Goal: Task Accomplishment & Management: Use online tool/utility

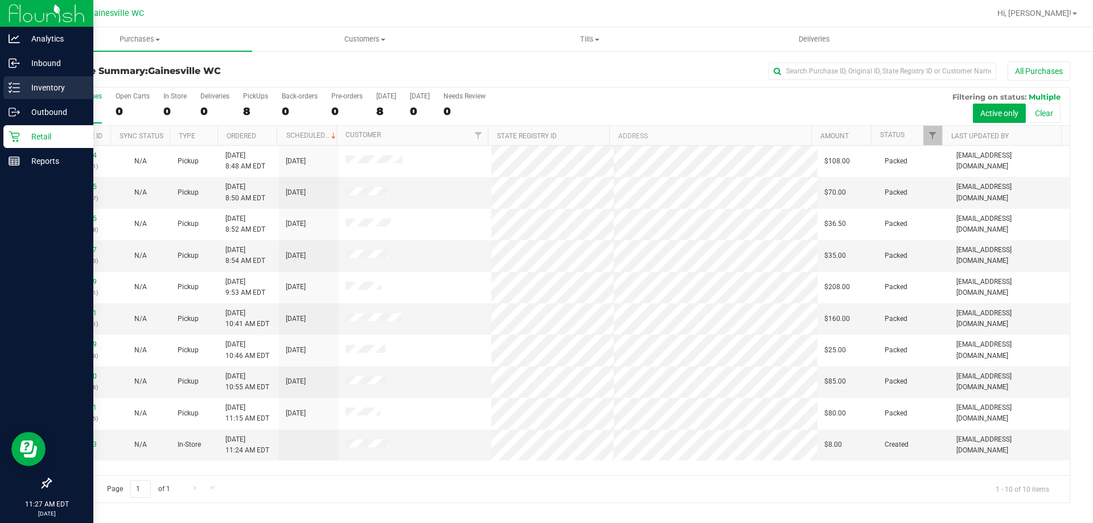
click at [27, 91] on p "Inventory" at bounding box center [54, 88] width 68 height 14
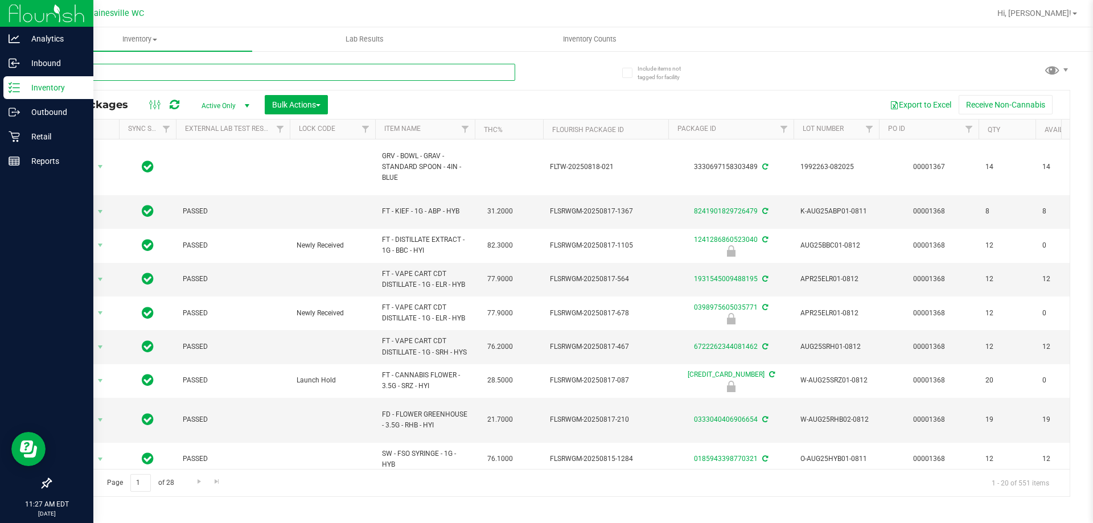
click at [113, 71] on input "text" at bounding box center [282, 72] width 465 height 17
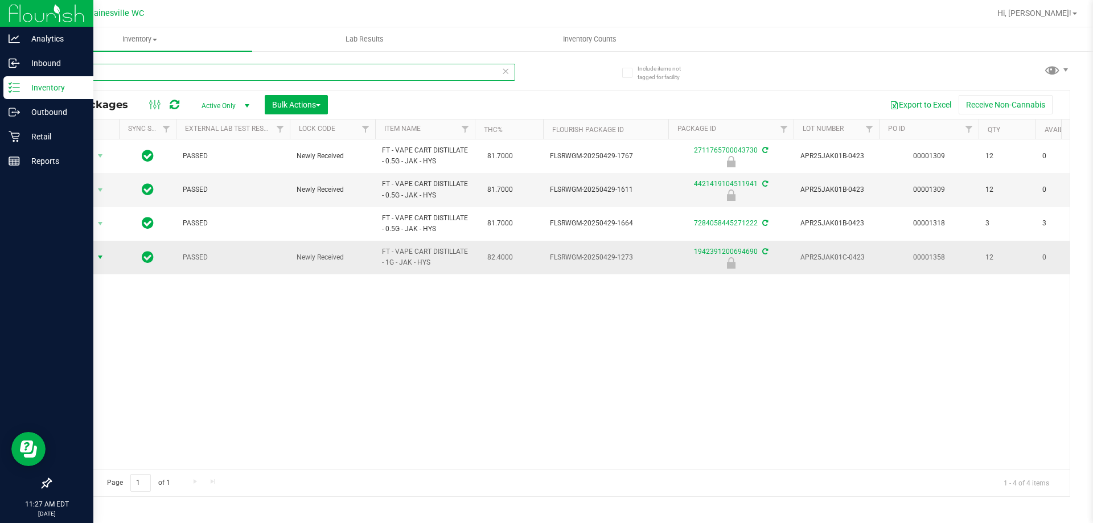
type input "jack"
click at [96, 262] on span "select" at bounding box center [100, 257] width 14 height 16
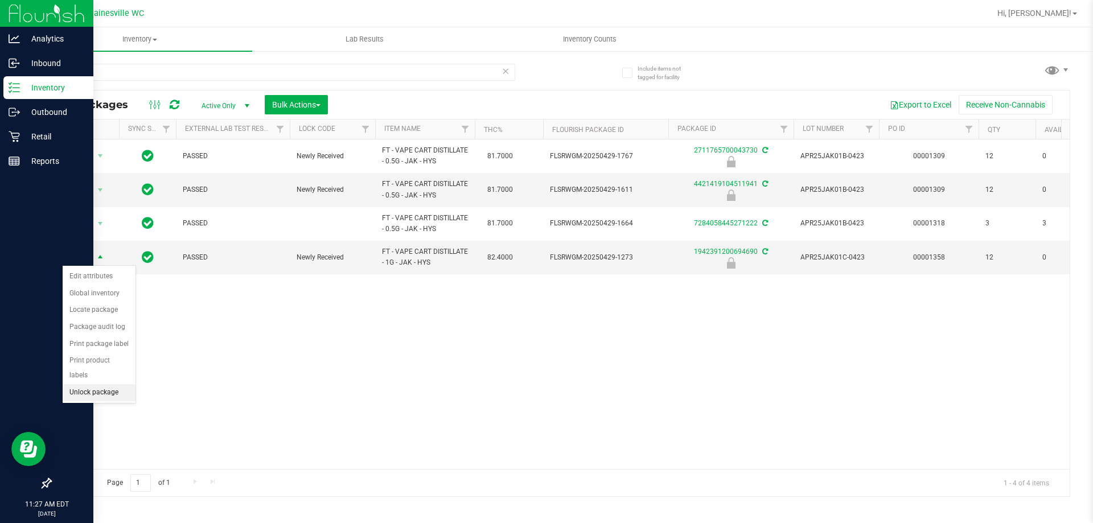
click at [85, 385] on li "Unlock package" at bounding box center [99, 392] width 73 height 17
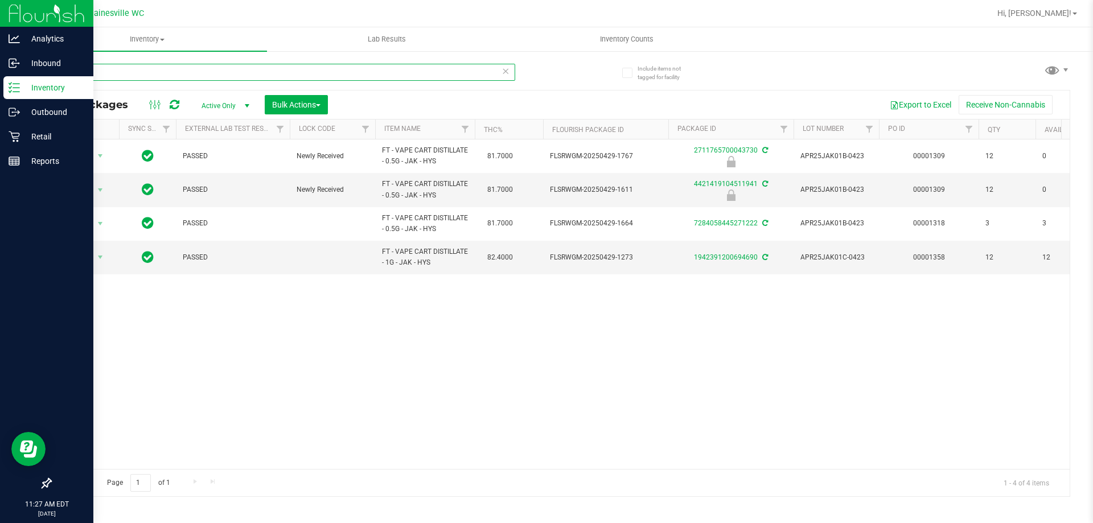
drag, startPoint x: 97, startPoint y: 74, endPoint x: 42, endPoint y: 84, distance: 56.1
click at [42, 84] on div "Include items not tagged for facility jack All Packages Active Only Active Only…" at bounding box center [560, 223] width 1066 height 347
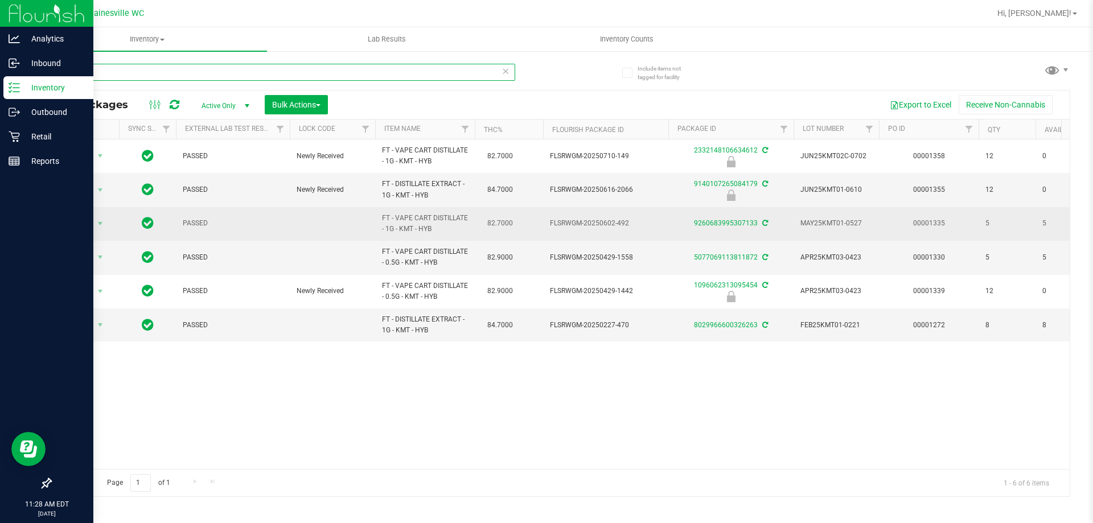
type input "k"
type input "blue"
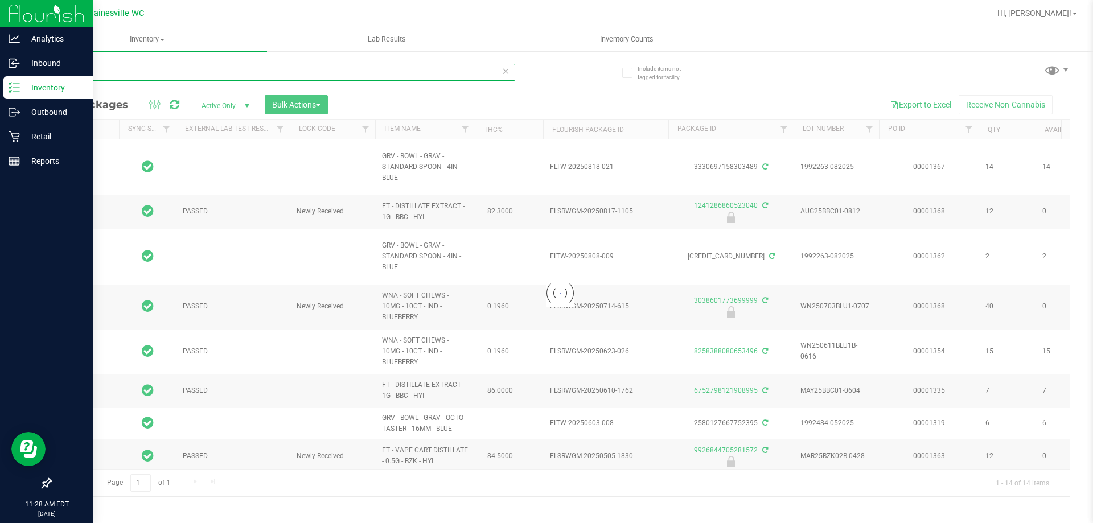
type input "[DATE]"
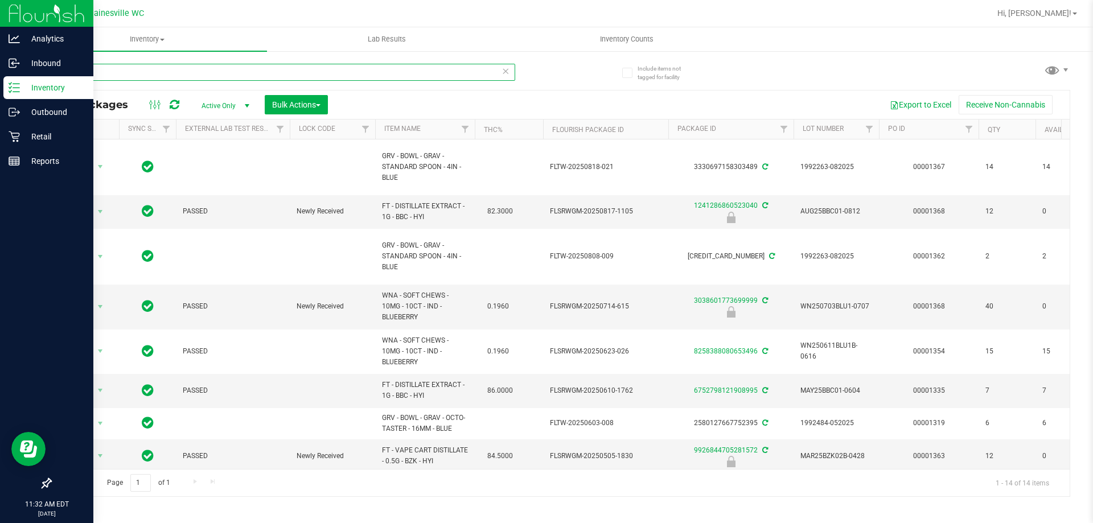
type input "b"
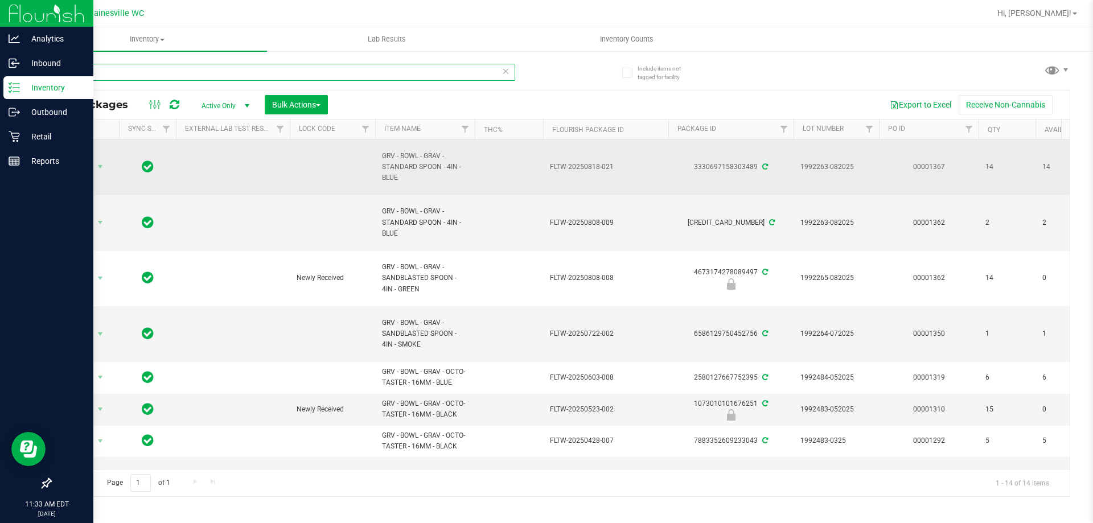
type input "grav"
click at [93, 175] on td "Action Action Adjust qty Create package Edit attributes Global inventory Locate…" at bounding box center [85, 167] width 68 height 56
click at [98, 169] on span "select" at bounding box center [100, 166] width 9 height 9
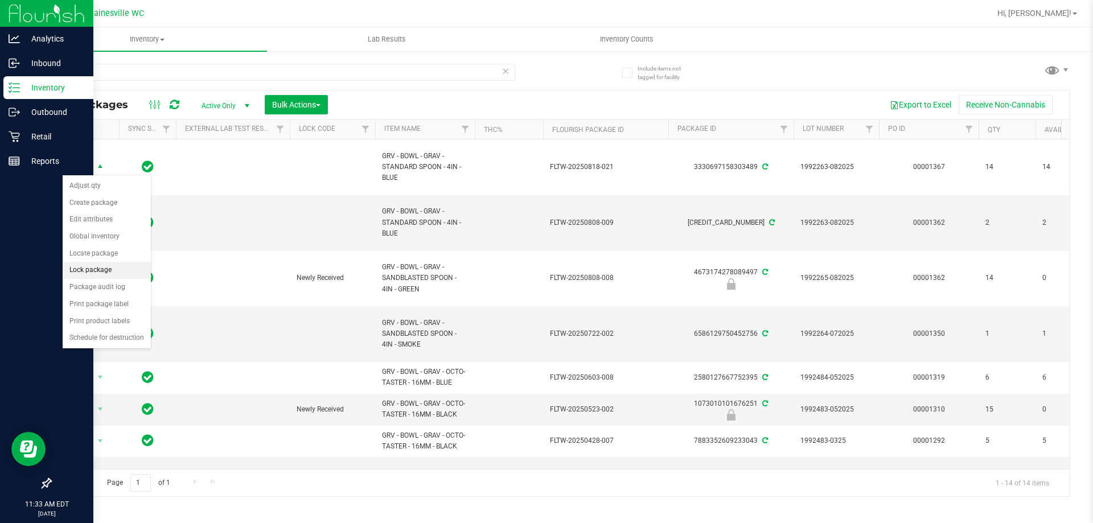
click at [100, 275] on li "Lock package" at bounding box center [107, 270] width 88 height 17
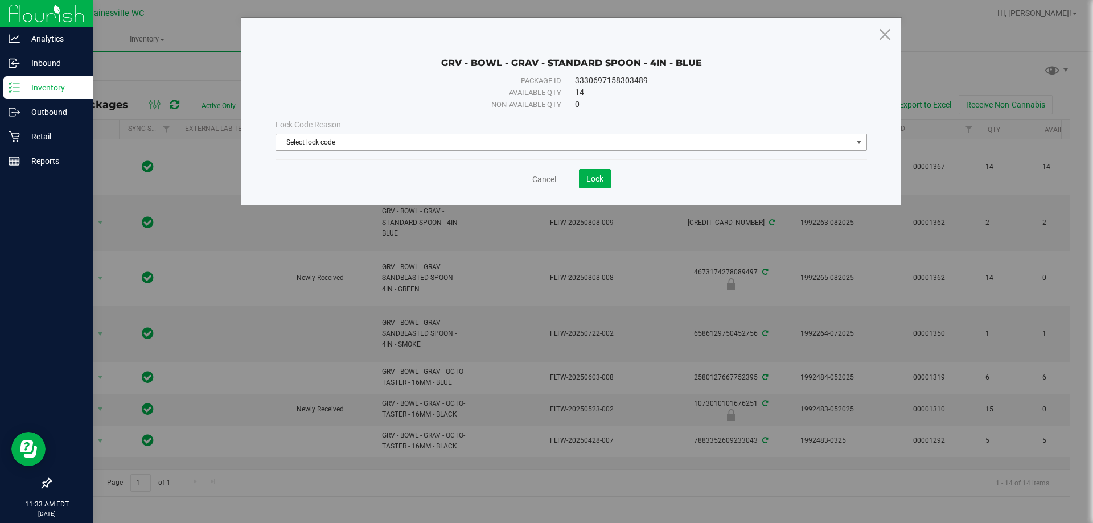
click at [346, 142] on span "Select lock code" at bounding box center [564, 142] width 576 height 16
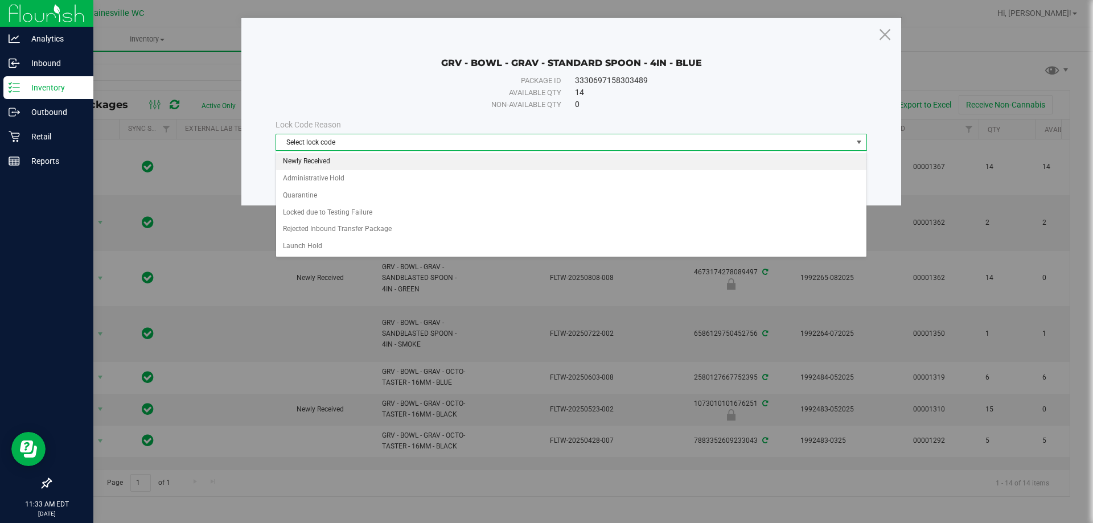
click at [345, 165] on li "Newly Received" at bounding box center [571, 161] width 590 height 17
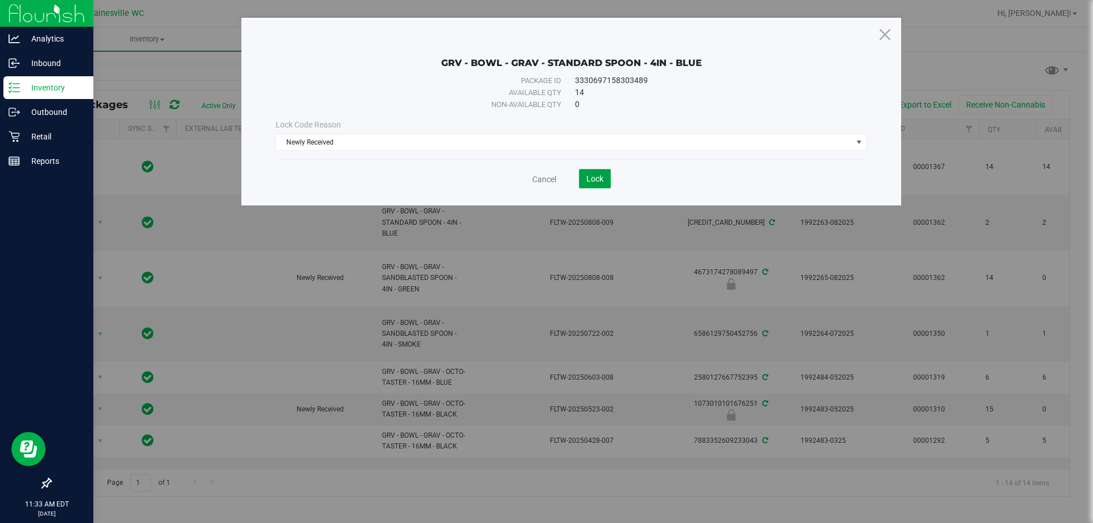
click at [582, 180] on button "Lock" at bounding box center [595, 178] width 32 height 19
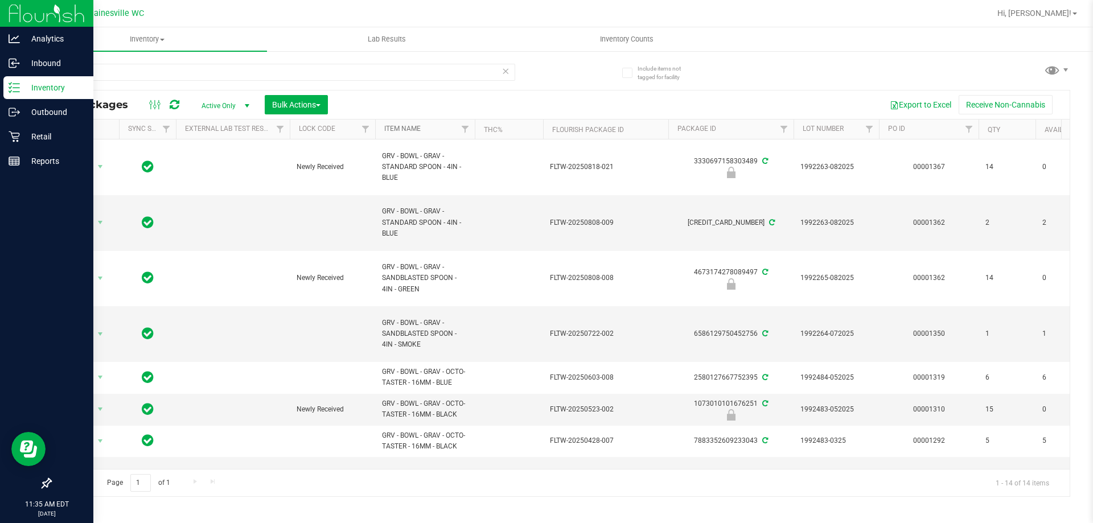
click at [414, 125] on link "Item Name" at bounding box center [402, 129] width 36 height 8
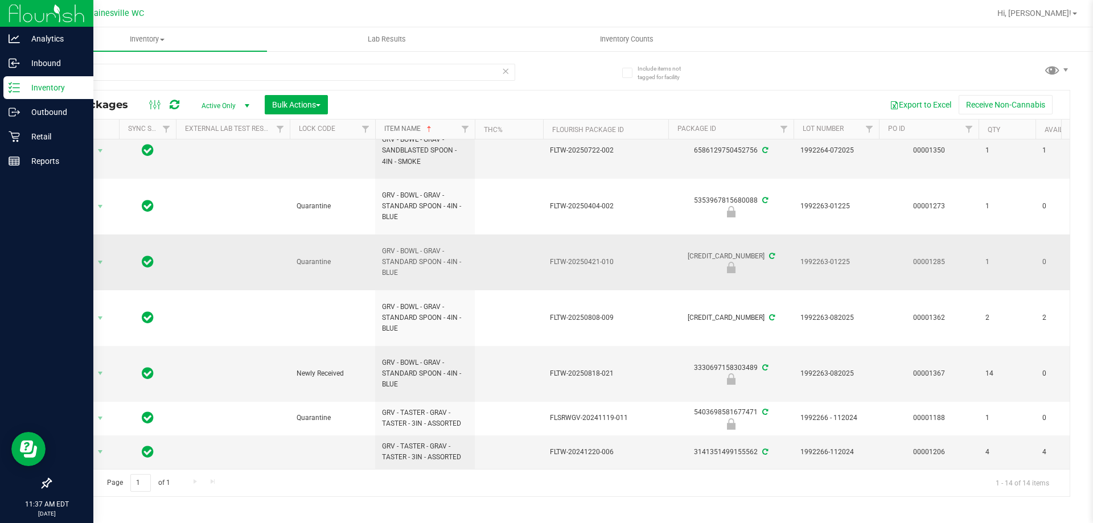
scroll to position [319, 0]
click at [39, 134] on p "Retail" at bounding box center [54, 137] width 68 height 14
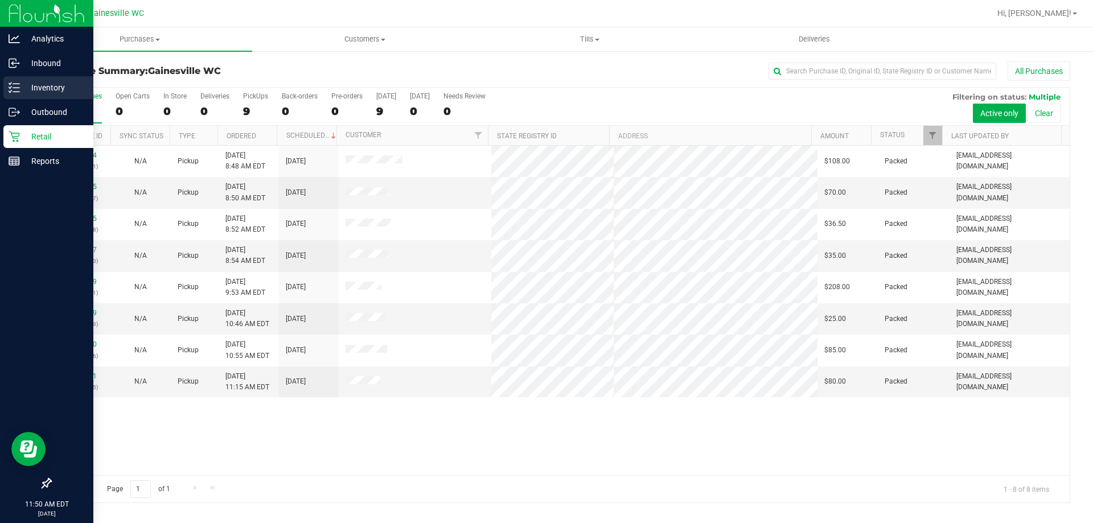
click at [40, 83] on p "Inventory" at bounding box center [54, 88] width 68 height 14
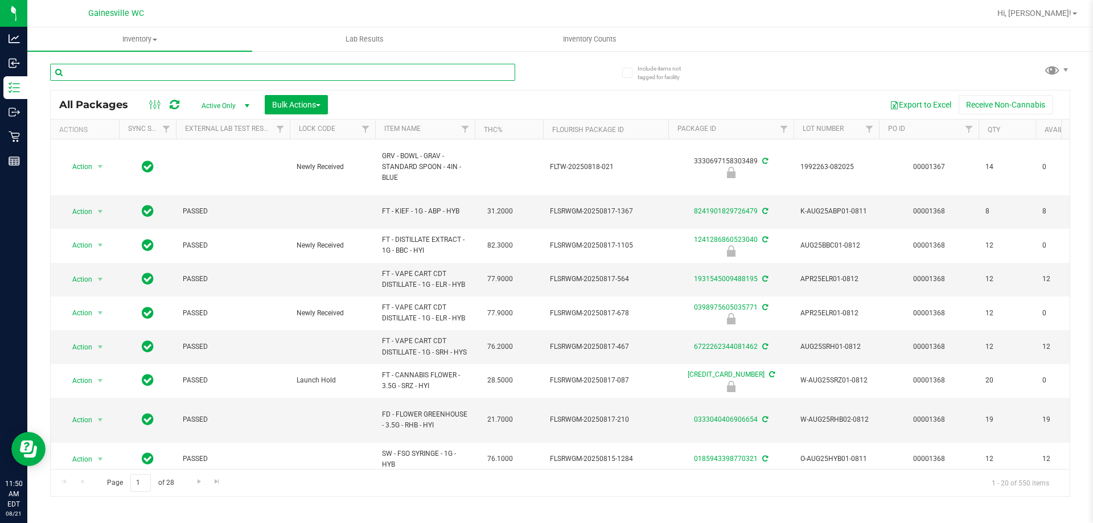
click at [227, 73] on input "text" at bounding box center [282, 72] width 465 height 17
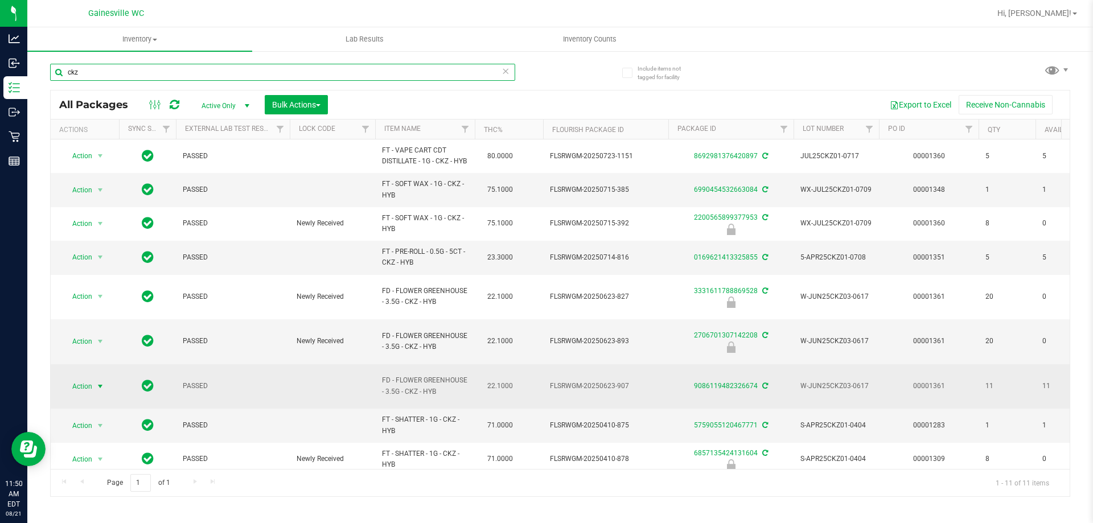
type input "ckz"
click at [91, 379] on span "Action" at bounding box center [77, 387] width 31 height 16
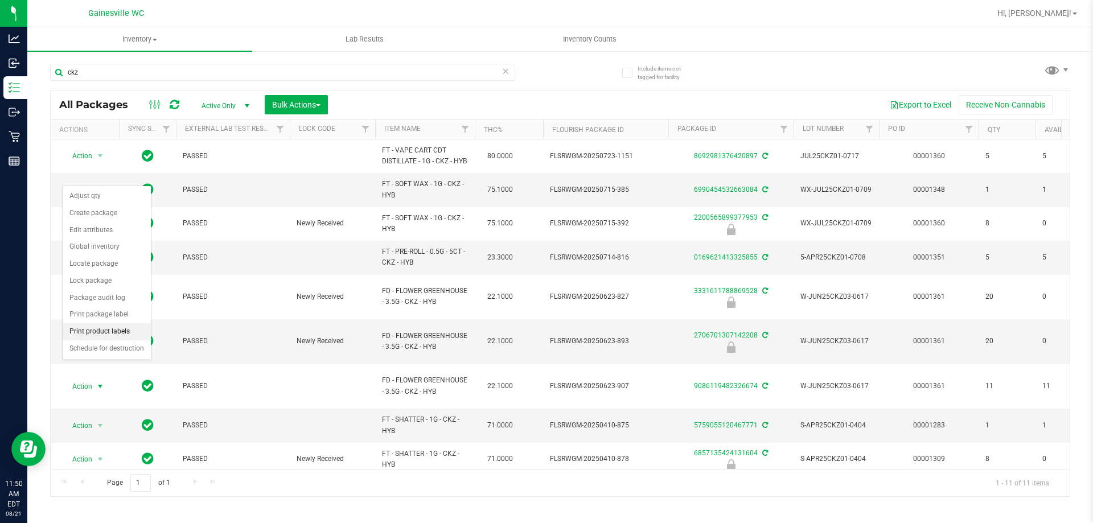
click at [105, 333] on li "Print product labels" at bounding box center [107, 331] width 88 height 17
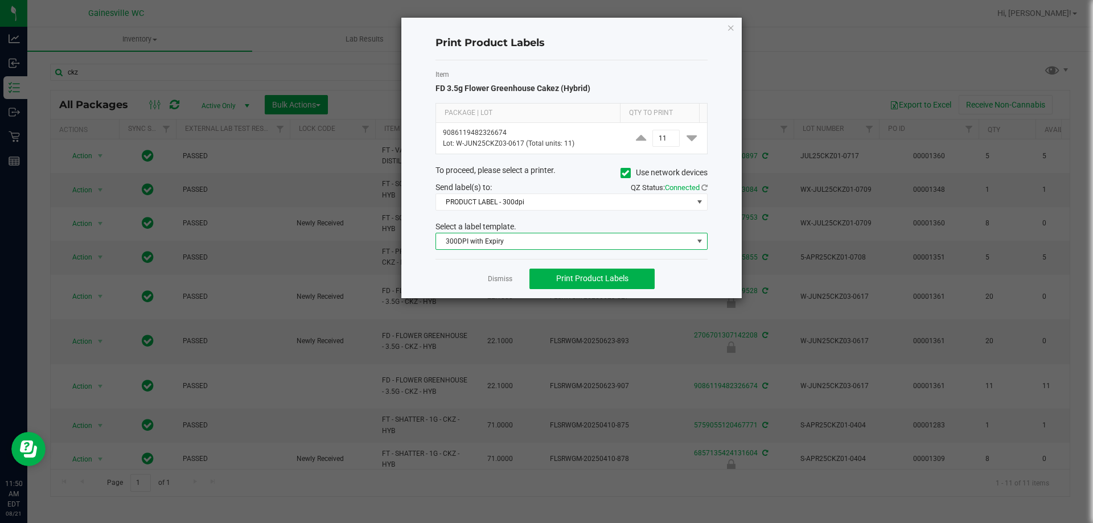
click at [539, 243] on span "300DPI with Expiry" at bounding box center [564, 241] width 257 height 16
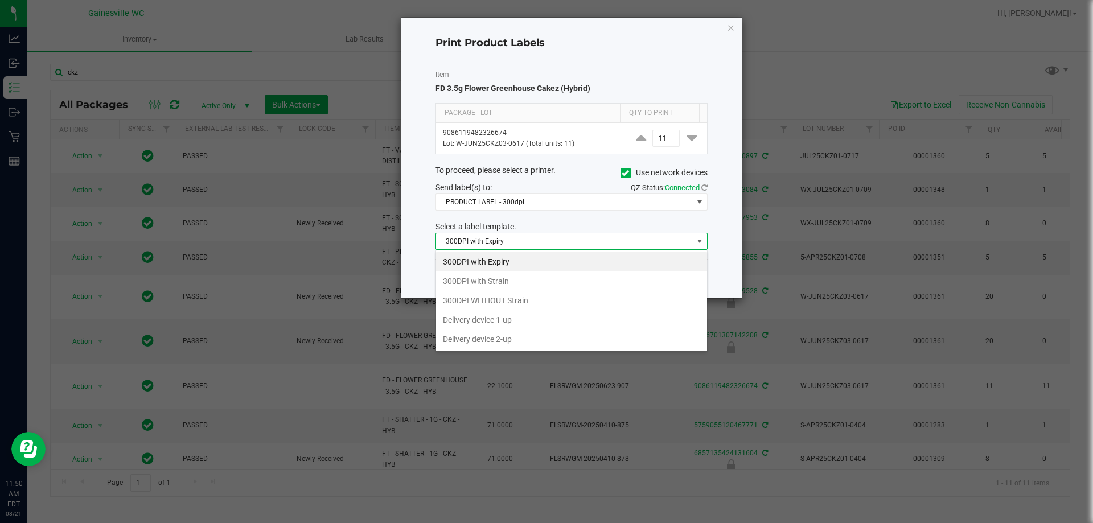
scroll to position [17, 272]
click at [523, 280] on li "300DPI with Strain" at bounding box center [571, 281] width 271 height 19
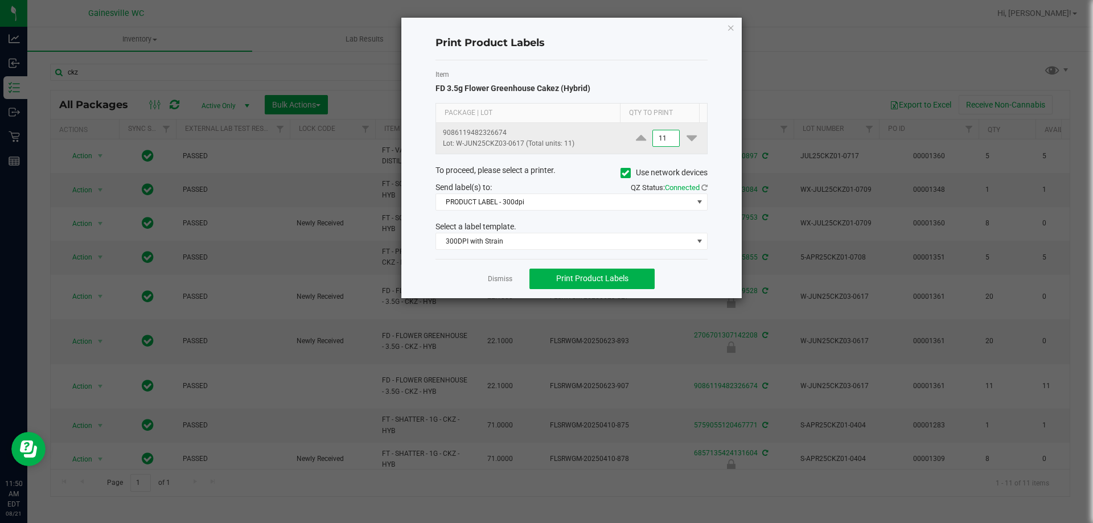
click at [663, 141] on input "11" at bounding box center [666, 138] width 26 height 16
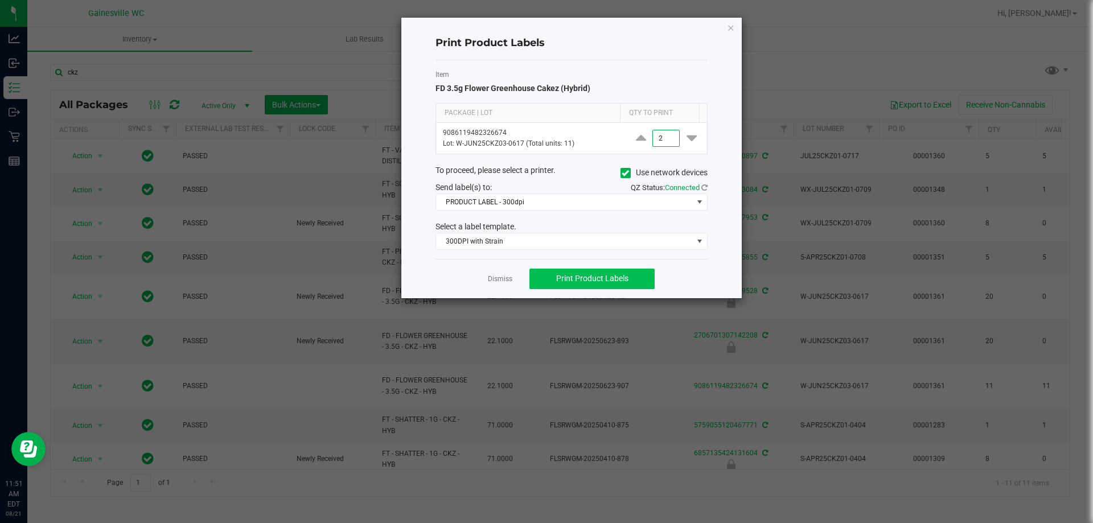
type input "2"
click at [563, 278] on span "Print Product Labels" at bounding box center [592, 278] width 72 height 9
